Goal: Transaction & Acquisition: Obtain resource

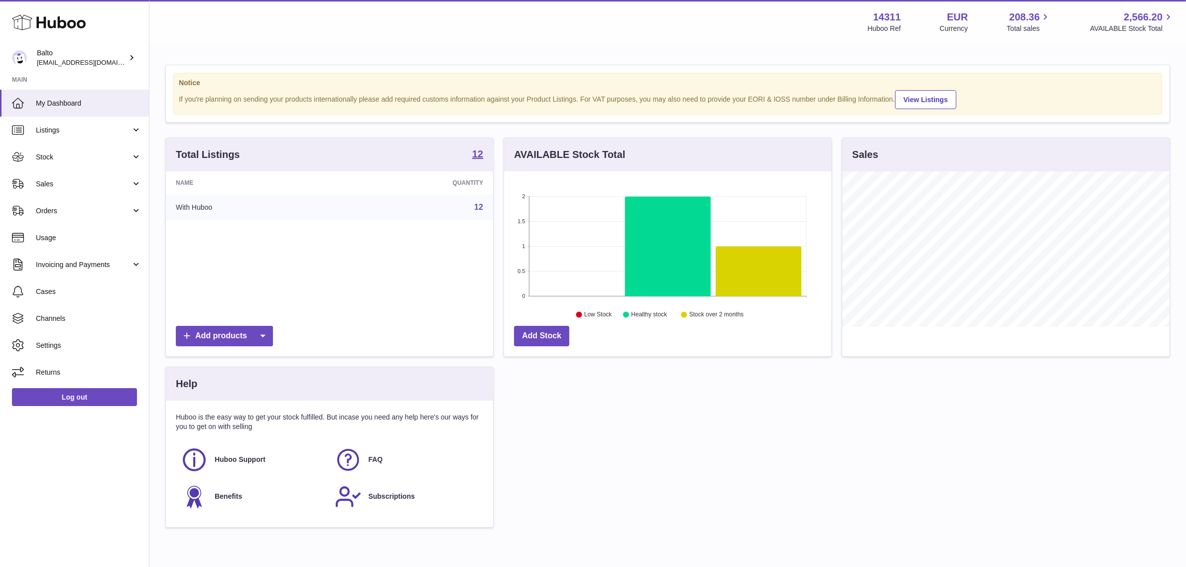
scroll to position [155, 327]
click at [80, 50] on div "Balto internalAdmin-14311@internal.huboo.com" at bounding box center [82, 57] width 90 height 19
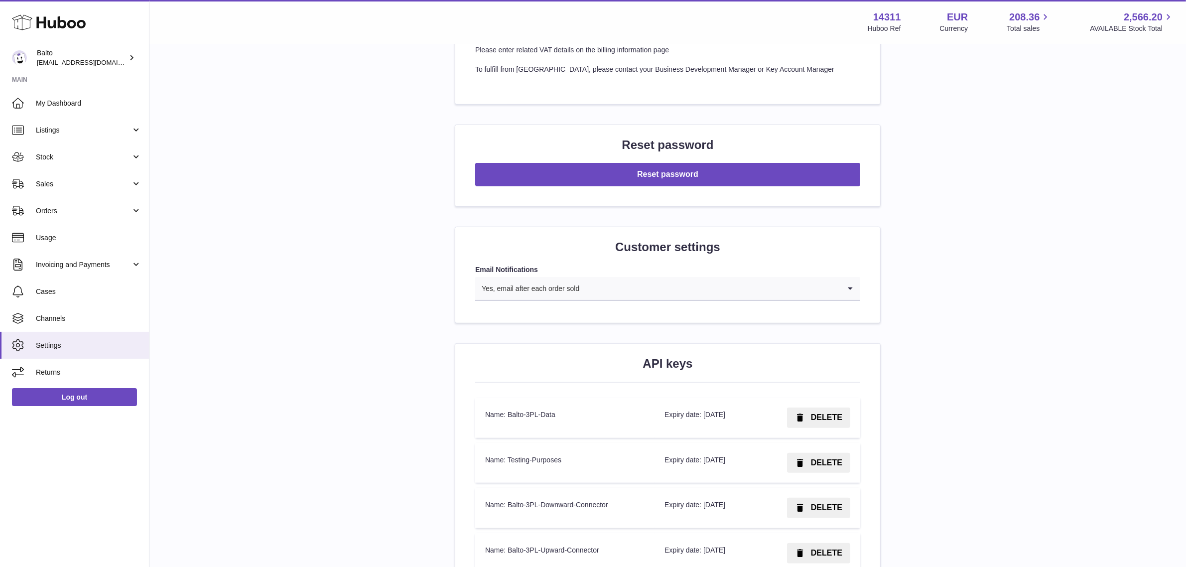
scroll to position [1017, 0]
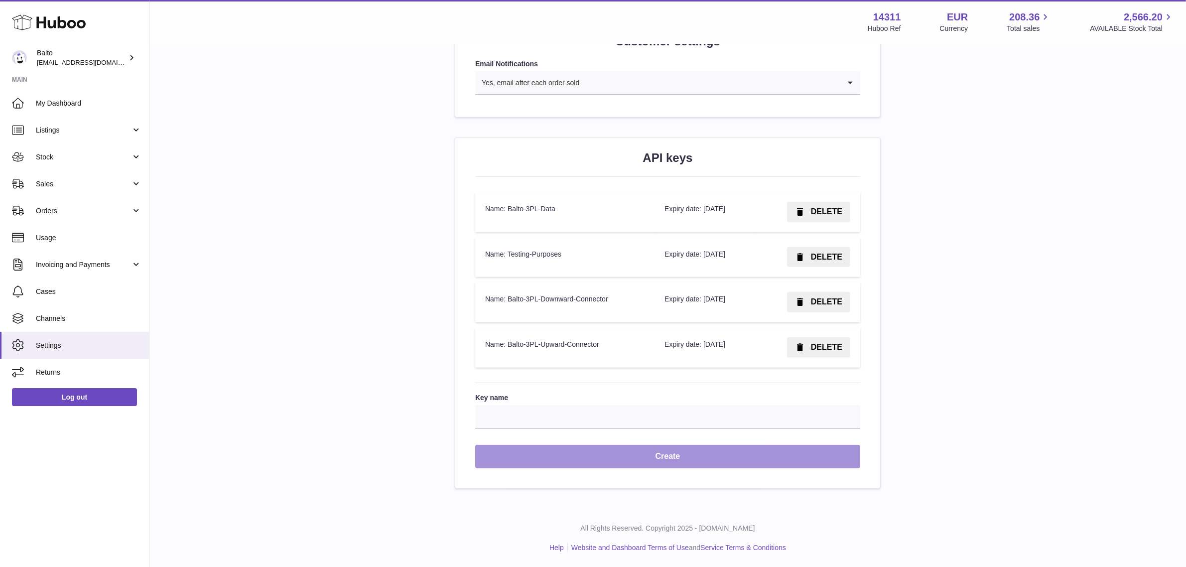
click at [579, 455] on button "Create" at bounding box center [667, 456] width 385 height 23
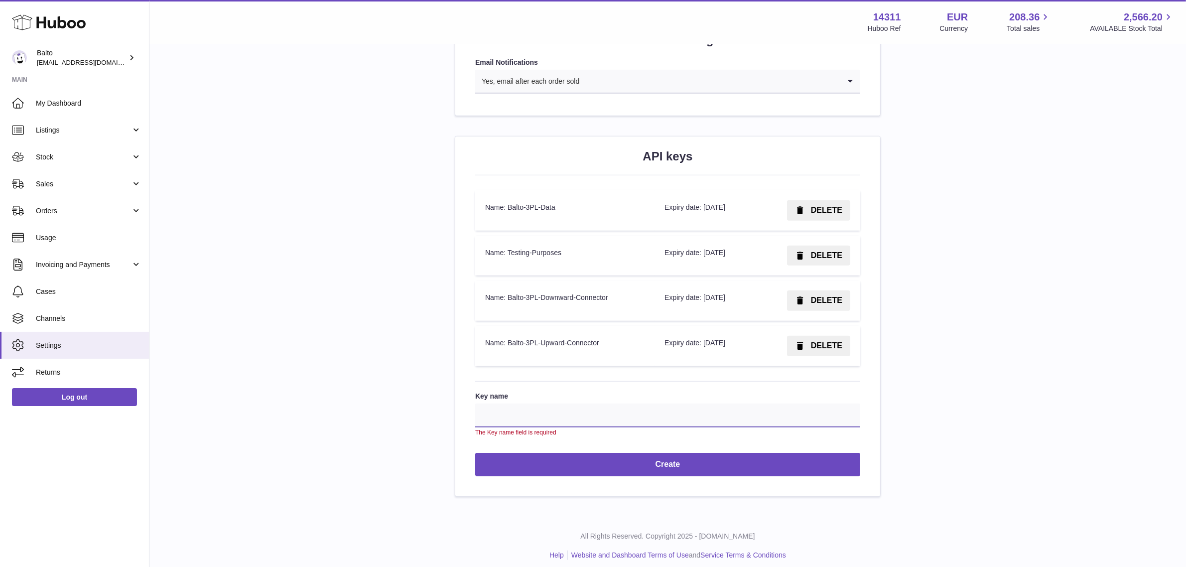
click at [561, 414] on input "Key name" at bounding box center [667, 416] width 385 height 24
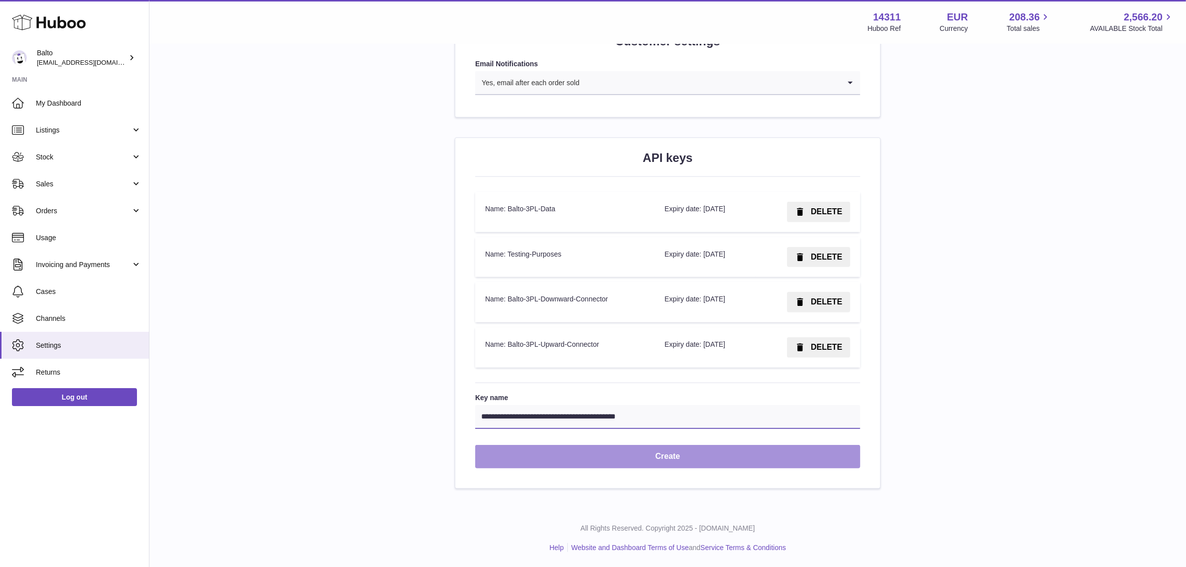
type input "**********"
click at [653, 455] on button "Create" at bounding box center [667, 456] width 385 height 23
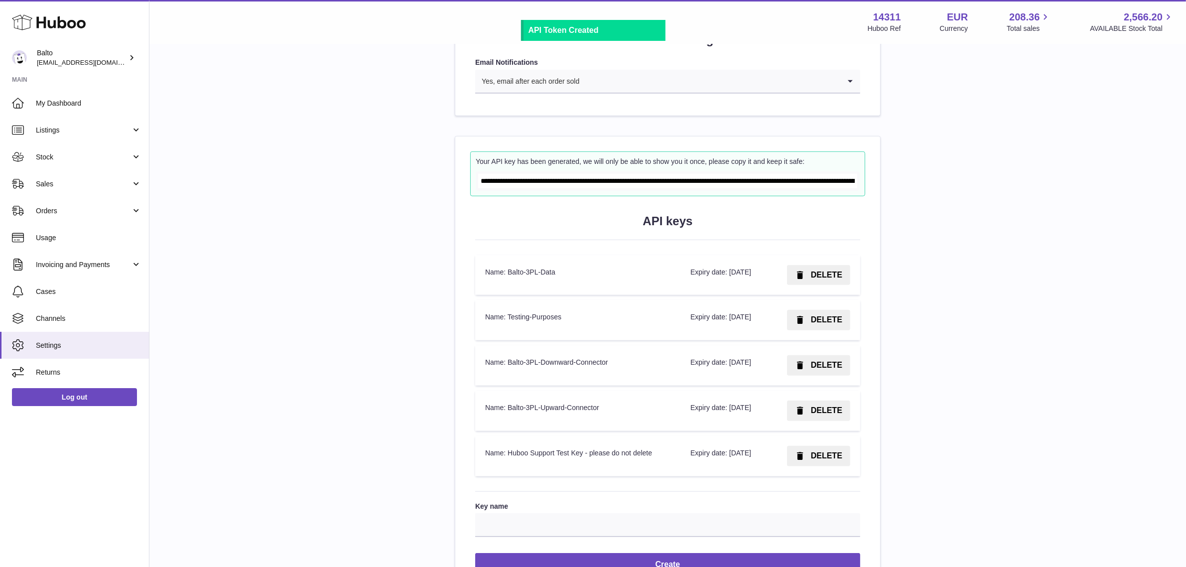
click at [766, 178] on input "**********" at bounding box center [667, 181] width 379 height 14
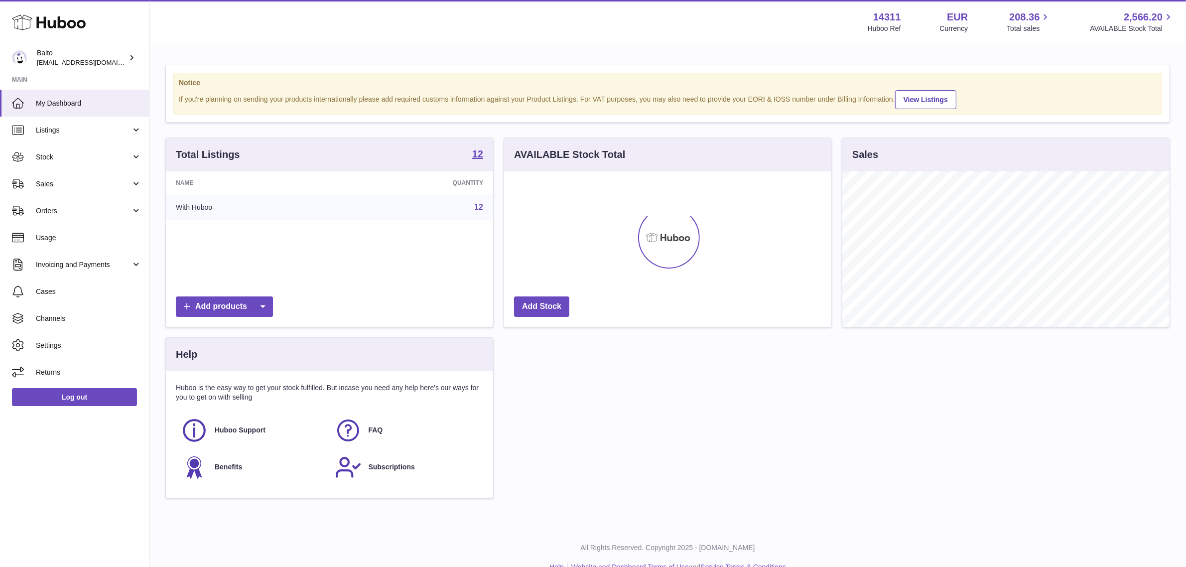
scroll to position [155, 327]
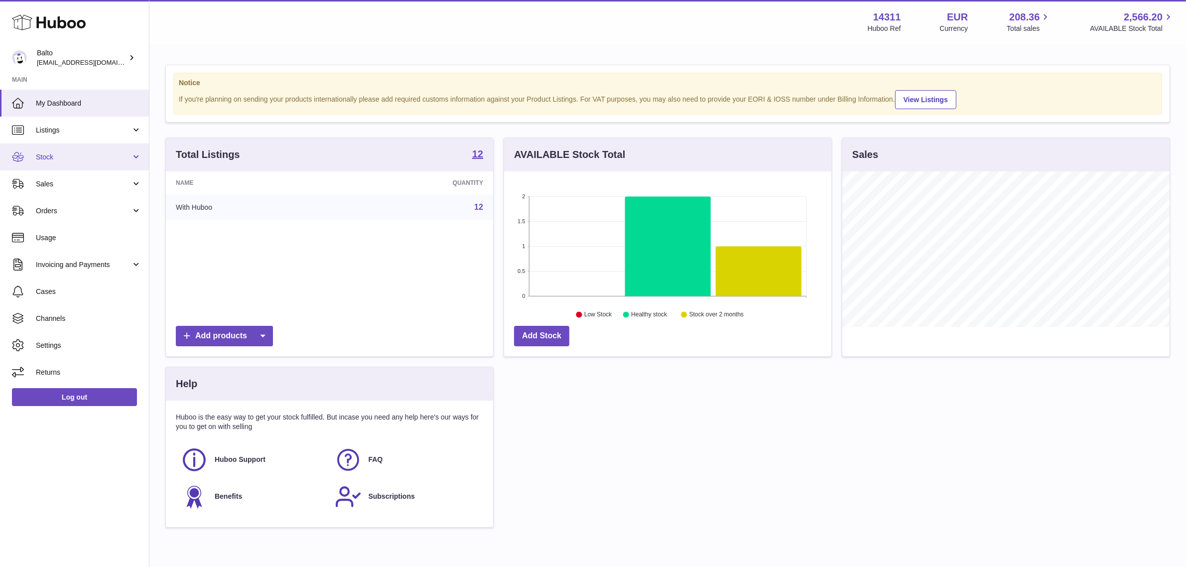
click at [120, 160] on span "Stock" at bounding box center [83, 156] width 95 height 9
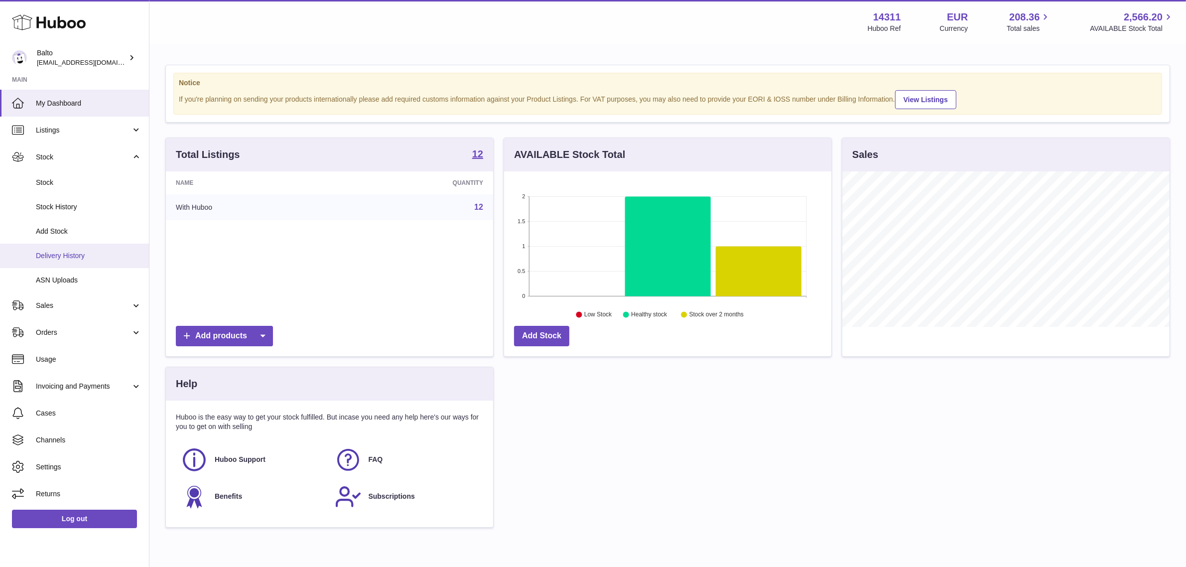
click at [83, 255] on span "Delivery History" at bounding box center [89, 255] width 106 height 9
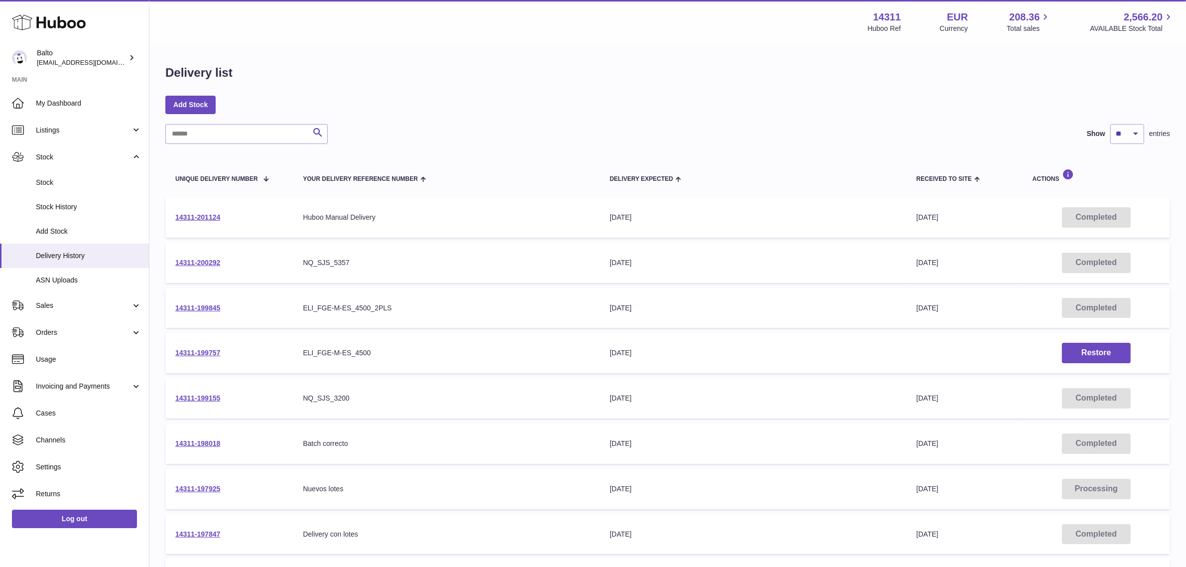
click at [559, 112] on div "Add Stock" at bounding box center [667, 105] width 1005 height 18
click at [208, 259] on link "14311-200292" at bounding box center [197, 263] width 45 height 8
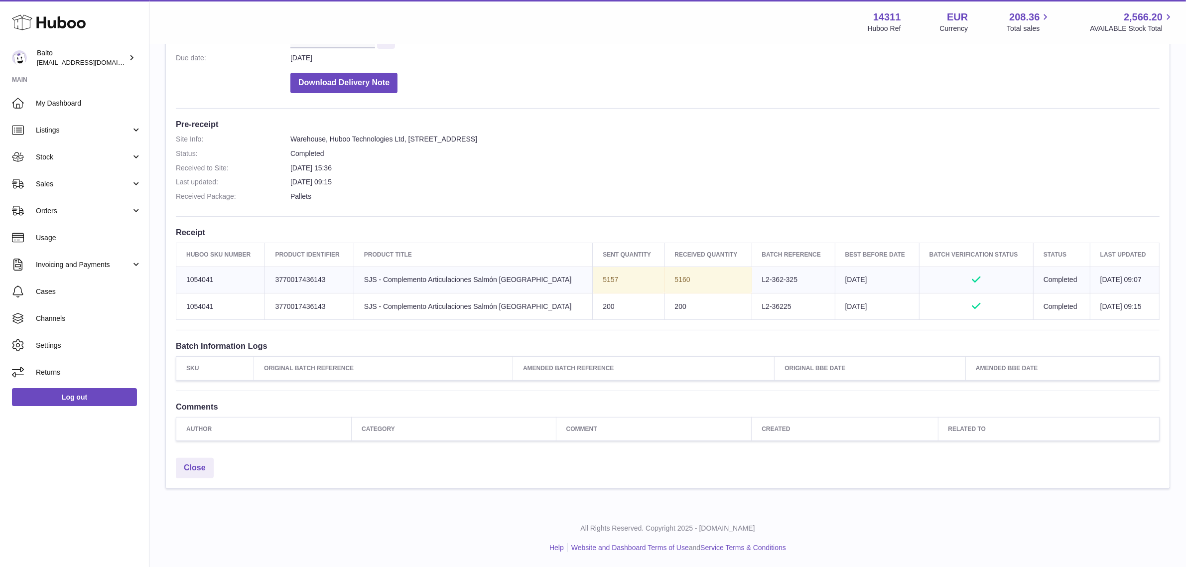
scroll to position [195, 0]
drag, startPoint x: 845, startPoint y: 303, endPoint x: 713, endPoint y: 296, distance: 132.2
click at [710, 296] on tr "Huboo SKU Number 1054041 Client Identifier 3770017436143 Product title SJS - Co…" at bounding box center [667, 306] width 983 height 26
click at [718, 295] on td "200" at bounding box center [708, 306] width 87 height 26
click at [593, 280] on td "Sent Quantity 5157" at bounding box center [629, 280] width 72 height 26
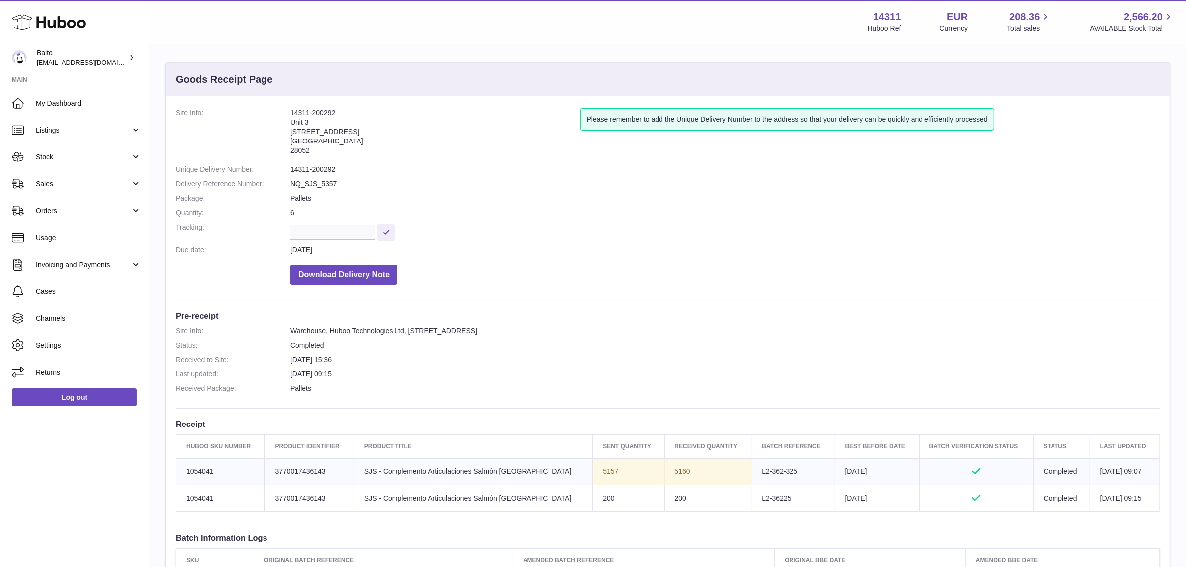
scroll to position [0, 0]
click at [716, 262] on dd "Download Delivery Note" at bounding box center [724, 274] width 869 height 25
click at [624, 267] on dd "Download Delivery Note" at bounding box center [724, 274] width 869 height 25
click at [309, 111] on address "14311-200292 Unit 3 [STREET_ADDRESS]" at bounding box center [435, 137] width 290 height 52
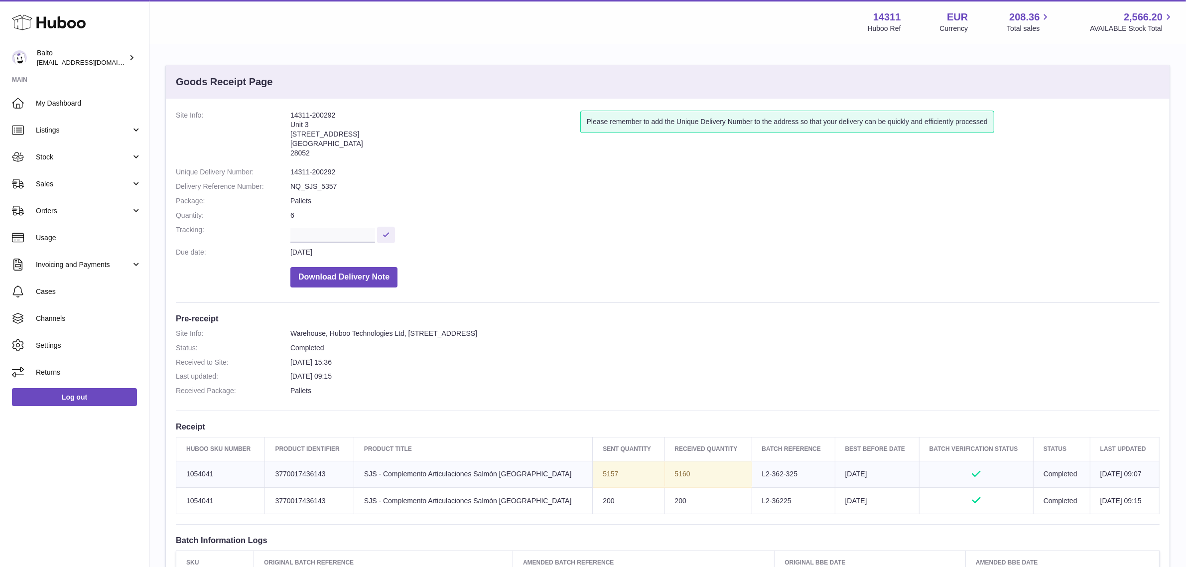
click at [309, 111] on address "14311-200292 Unit 3 [STREET_ADDRESS]" at bounding box center [435, 137] width 290 height 52
copy address "14311-200292"
